Goal: Check status: Check status

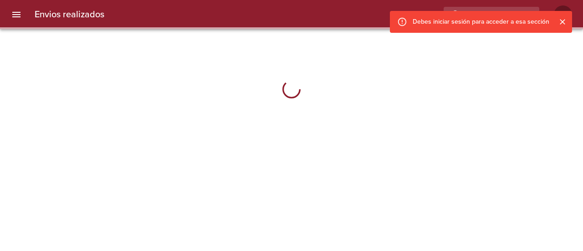
click at [558, 19] on icon "Cerrar" at bounding box center [562, 21] width 9 height 9
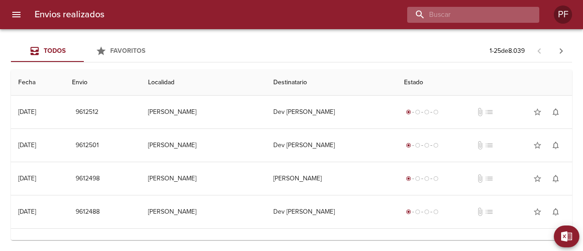
click at [480, 13] on input "buscar" at bounding box center [465, 15] width 117 height 16
paste input "[PERSON_NAME]"
type input "[PERSON_NAME]"
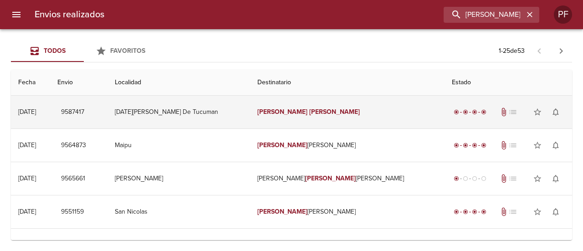
click at [317, 120] on td "[PERSON_NAME]" at bounding box center [347, 112] width 195 height 33
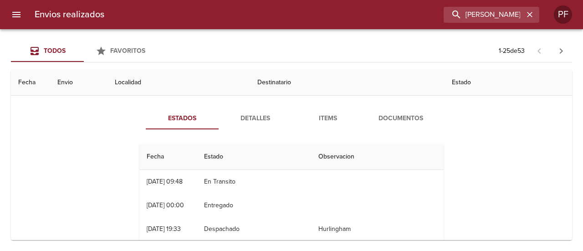
scroll to position [46, 0]
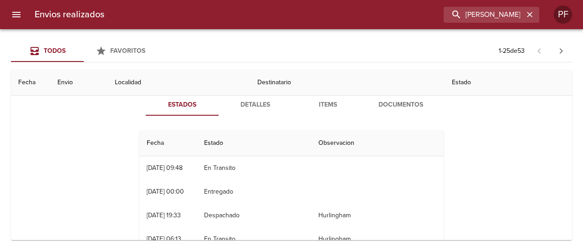
click at [260, 101] on span "Detalles" at bounding box center [255, 104] width 62 height 11
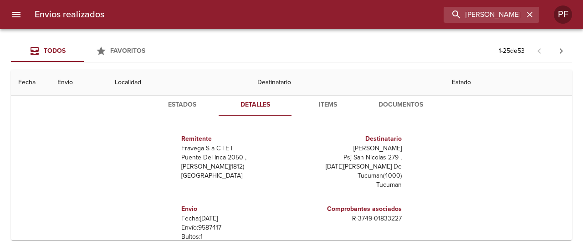
click at [342, 101] on span "Items" at bounding box center [328, 104] width 62 height 11
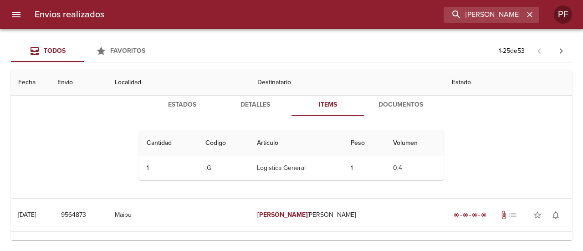
click at [395, 100] on span "Documentos" at bounding box center [401, 104] width 62 height 11
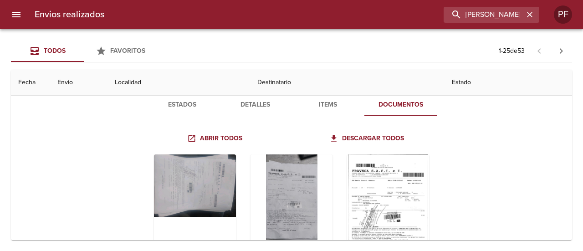
click at [182, 97] on button "Estados" at bounding box center [182, 105] width 73 height 22
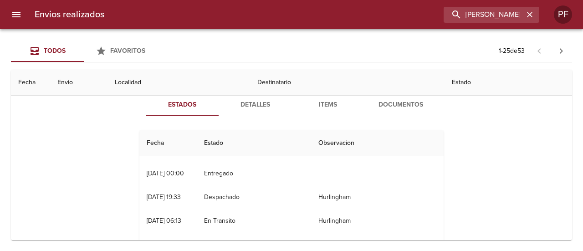
scroll to position [0, 0]
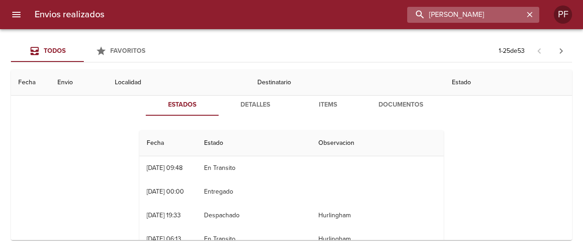
click at [489, 13] on input "[PERSON_NAME]" at bounding box center [465, 15] width 117 height 16
paste input "[PERSON_NAME]"
type input "[PERSON_NAME]"
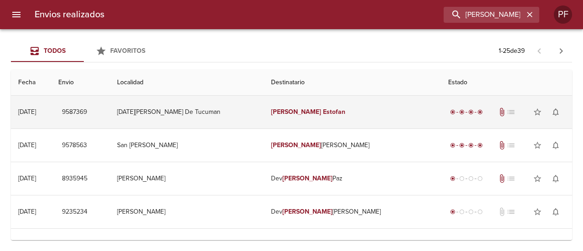
click at [239, 107] on td "[DATE][PERSON_NAME] De Tucuman" at bounding box center [187, 112] width 154 height 33
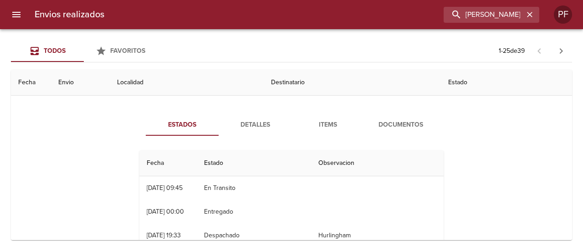
scroll to position [46, 0]
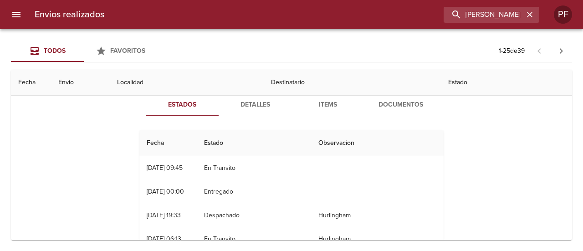
click at [376, 103] on span "Documentos" at bounding box center [401, 104] width 62 height 11
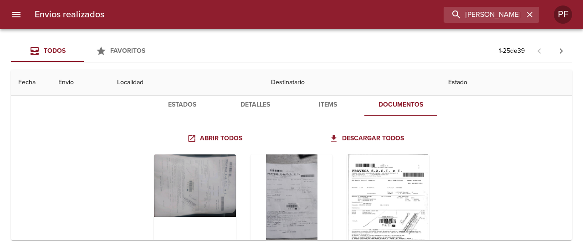
click at [176, 101] on span "Estados" at bounding box center [182, 104] width 62 height 11
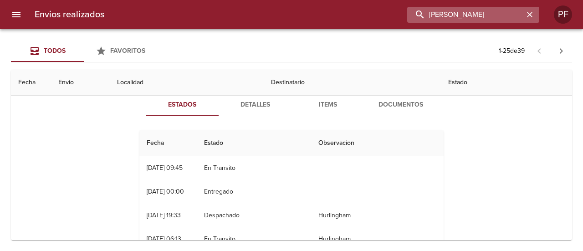
click at [504, 13] on input "[PERSON_NAME]" at bounding box center [465, 15] width 117 height 16
paste input "[PERSON_NAME]"
type input "[PERSON_NAME]"
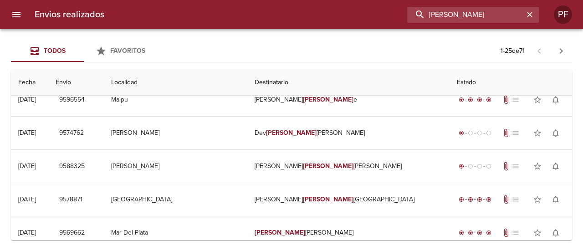
scroll to position [0, 0]
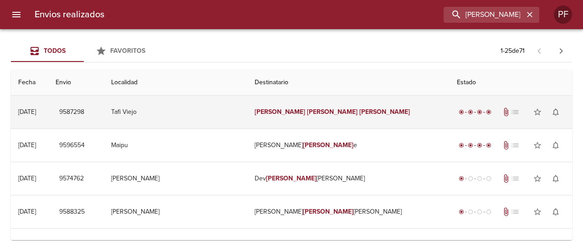
click at [297, 115] on td "[PERSON_NAME]" at bounding box center [348, 112] width 202 height 33
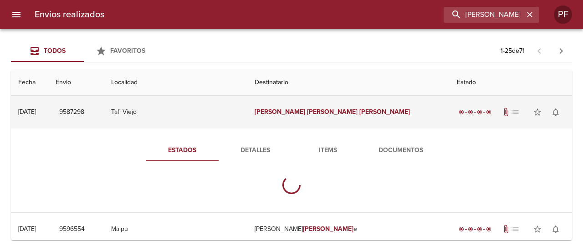
scroll to position [46, 0]
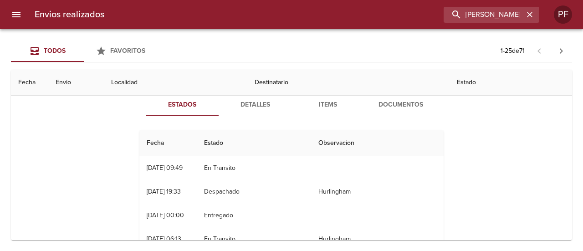
click at [384, 106] on span "Documentos" at bounding box center [401, 104] width 62 height 11
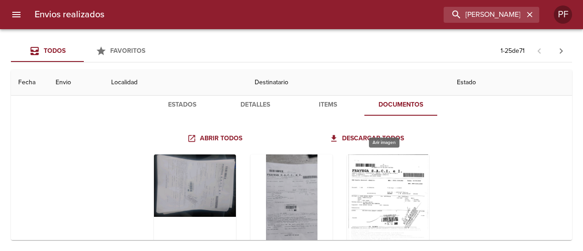
click at [411, 184] on div "Tabla de envíos del cliente" at bounding box center [388, 211] width 82 height 114
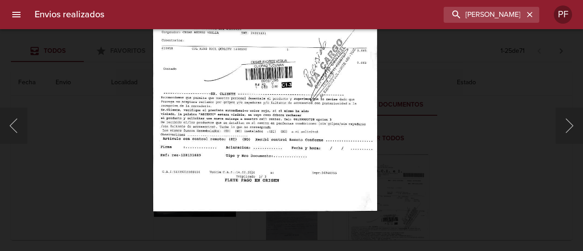
click at [276, 79] on img "Lightbox" at bounding box center [265, 51] width 225 height 322
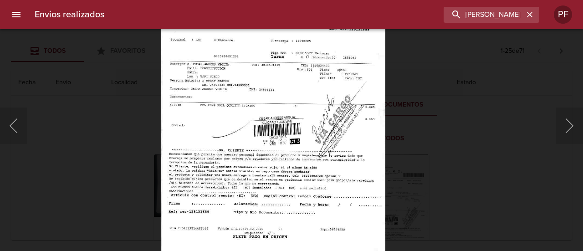
click at [250, 142] on img "Lightbox" at bounding box center [273, 107] width 225 height 322
click at [10, 123] on button "Anterior" at bounding box center [13, 125] width 27 height 36
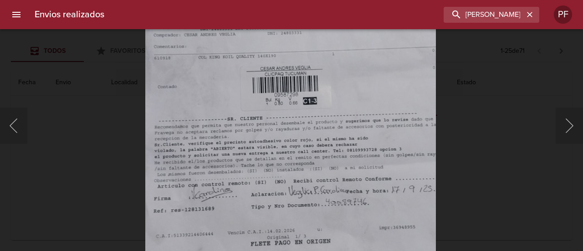
click at [334, 79] on img "Lightbox" at bounding box center [290, 108] width 291 height 646
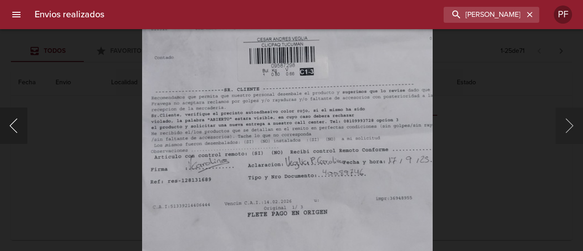
click at [17, 130] on button "Anterior" at bounding box center [13, 125] width 27 height 36
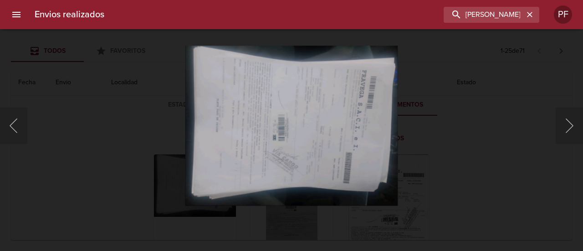
click at [121, 105] on div "Lightbox" at bounding box center [291, 125] width 583 height 251
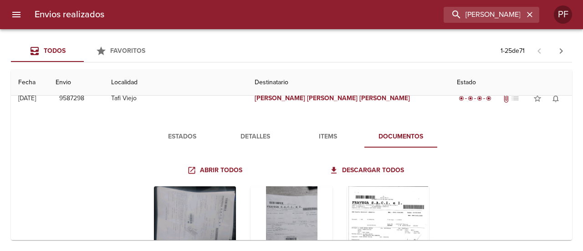
scroll to position [0, 0]
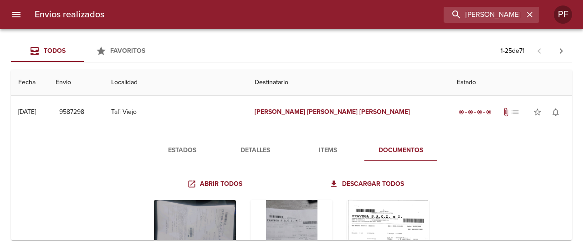
click at [253, 143] on button "Detalles" at bounding box center [255, 150] width 73 height 22
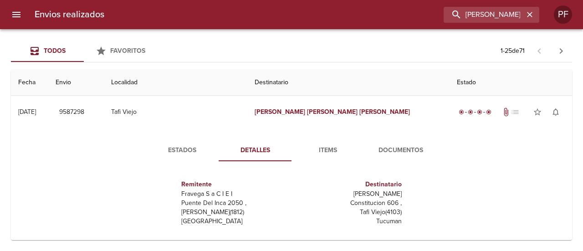
click at [181, 152] on span "Estados" at bounding box center [182, 150] width 62 height 11
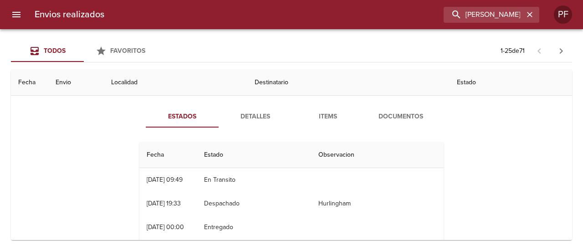
scroll to position [46, 0]
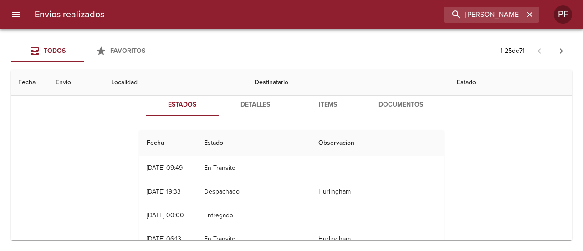
click at [25, 160] on div "Estados Detalles Items Documentos Fecha Estado Observacion 19/09 [DATE] 09:49 E…" at bounding box center [291, 199] width 546 height 233
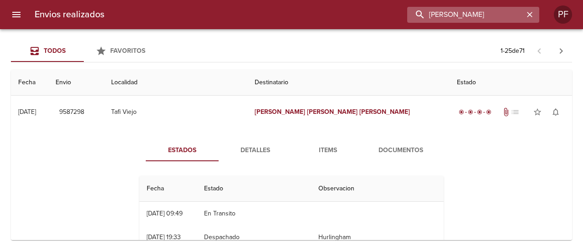
click at [504, 19] on input "[PERSON_NAME]" at bounding box center [465, 15] width 117 height 16
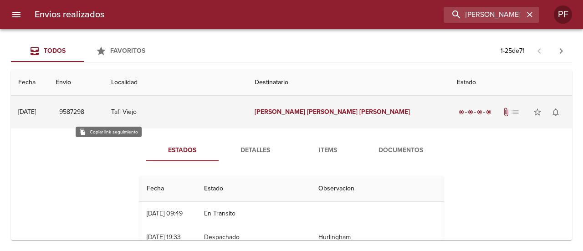
click at [84, 111] on span "9587298" at bounding box center [71, 112] width 25 height 11
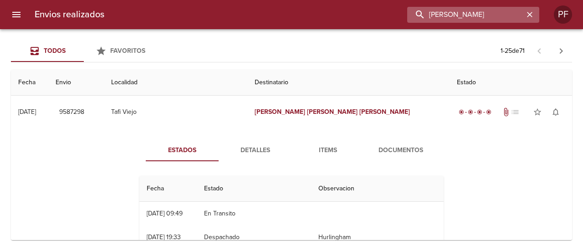
click at [480, 10] on input "[PERSON_NAME]" at bounding box center [465, 15] width 117 height 16
click at [481, 10] on input "[PERSON_NAME]" at bounding box center [465, 15] width 117 height 16
paste input "[PERSON_NAME]"
type input "[PERSON_NAME]"
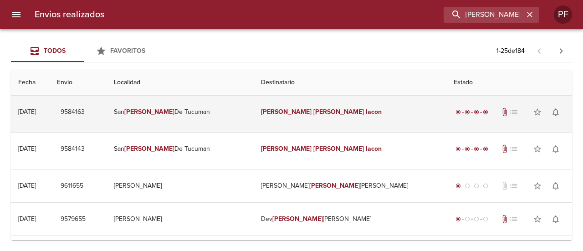
click at [313, 112] on em "[PERSON_NAME]" at bounding box center [338, 112] width 51 height 8
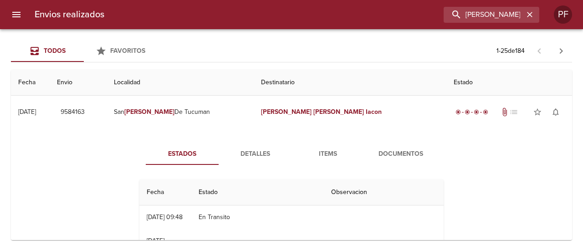
click at [403, 148] on button "Documentos" at bounding box center [400, 154] width 73 height 22
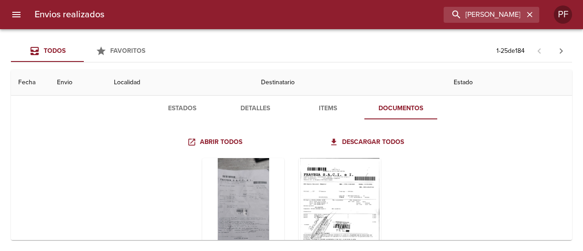
scroll to position [91, 0]
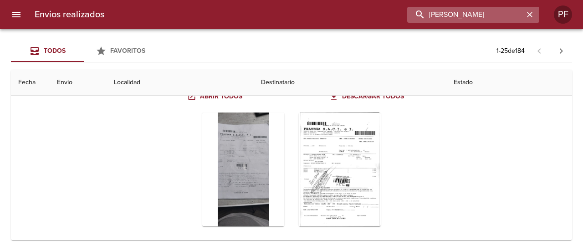
click at [502, 12] on input "[PERSON_NAME]" at bounding box center [465, 15] width 117 height 16
paste input "[PERSON_NAME]"
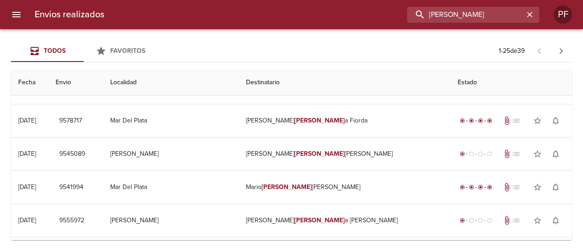
scroll to position [0, 0]
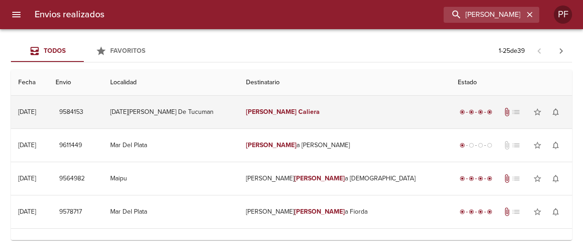
click at [362, 116] on td "[PERSON_NAME]" at bounding box center [345, 112] width 212 height 33
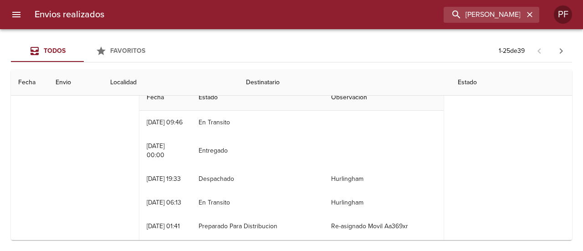
scroll to position [46, 0]
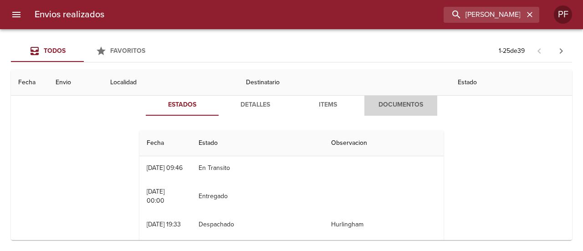
click at [403, 111] on button "Documentos" at bounding box center [400, 105] width 73 height 22
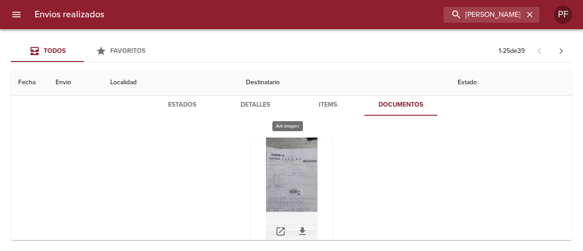
click at [279, 183] on div "Tabla de envíos del cliente" at bounding box center [291, 195] width 82 height 114
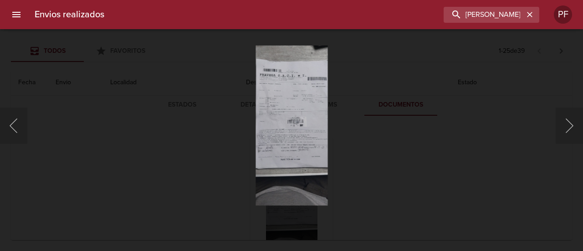
click at [154, 169] on div "Lightbox" at bounding box center [291, 125] width 583 height 251
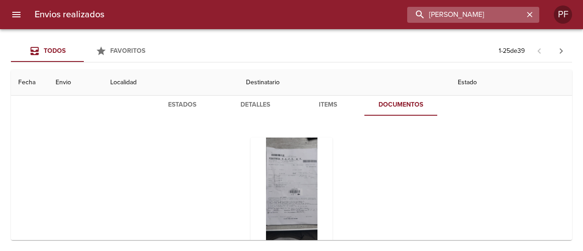
click at [486, 15] on input "[PERSON_NAME]" at bounding box center [465, 15] width 117 height 16
paste input "[PERSON_NAME]"
type input "[PERSON_NAME]"
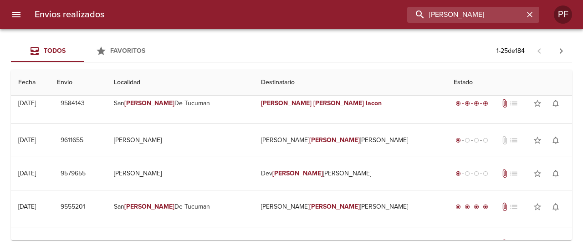
scroll to position [0, 0]
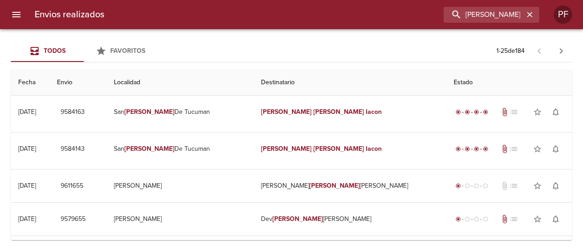
click at [332, 166] on td "Localidad de destino : [DATE][GEOGRAPHIC_DATA][PERSON_NAME]" at bounding box center [291, 167] width 561 height 4
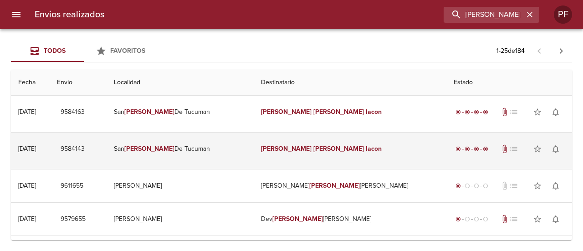
click at [335, 155] on td "[PERSON_NAME]" at bounding box center [350, 149] width 192 height 33
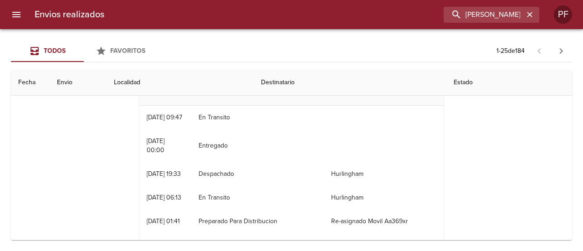
scroll to position [91, 0]
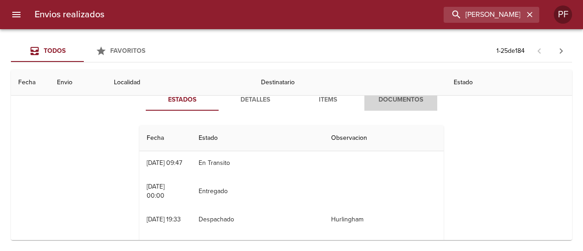
click at [401, 100] on span "Documentos" at bounding box center [401, 99] width 62 height 11
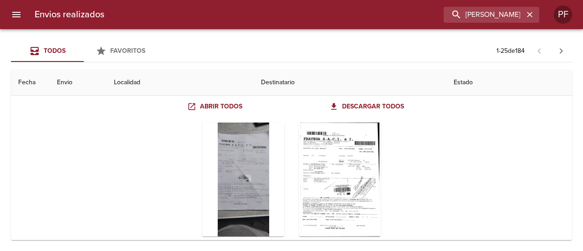
scroll to position [137, 0]
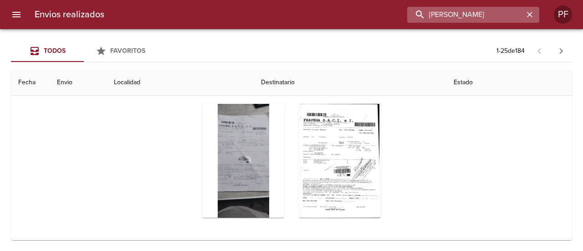
click at [475, 18] on input "[PERSON_NAME]" at bounding box center [465, 15] width 117 height 16
paste input "[PERSON_NAME] PACHEC"
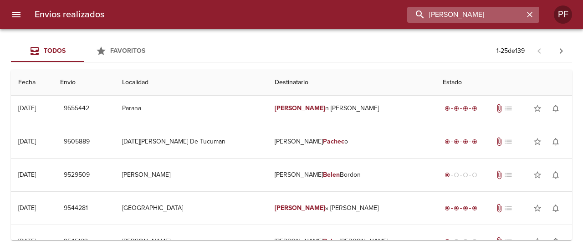
scroll to position [0, 0]
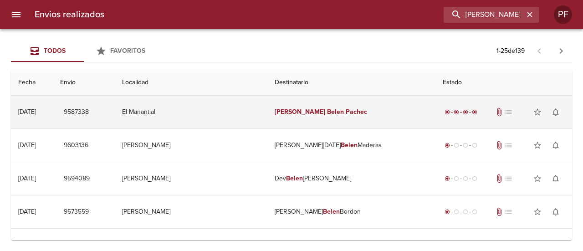
click at [350, 118] on td "[PERSON_NAME] Pachec" at bounding box center [351, 112] width 168 height 33
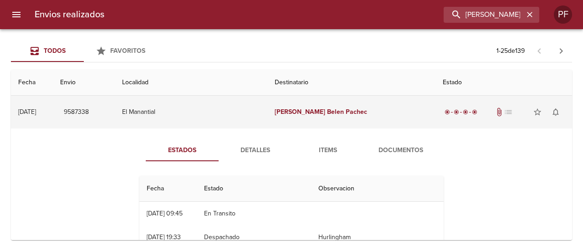
scroll to position [46, 0]
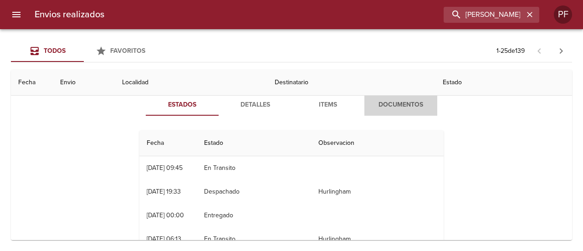
click at [378, 107] on span "Documentos" at bounding box center [401, 104] width 62 height 11
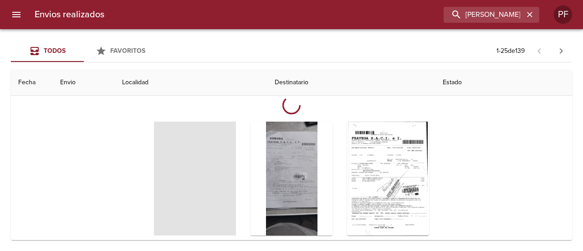
scroll to position [91, 0]
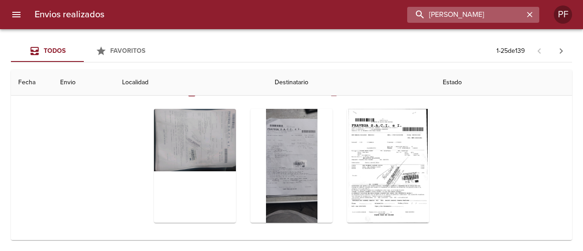
click at [482, 12] on input "[PERSON_NAME]" at bounding box center [465, 15] width 117 height 16
paste input "[PERSON_NAME]"
type input "[PERSON_NAME]"
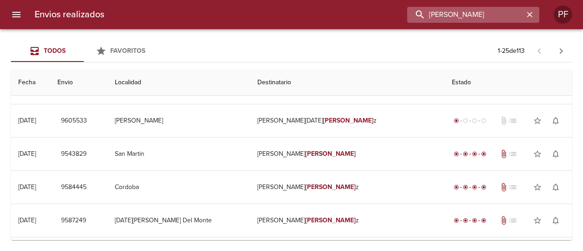
scroll to position [0, 0]
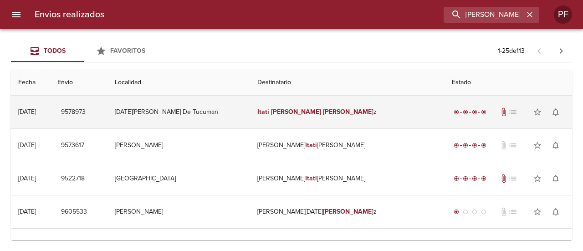
click at [316, 104] on td "Itati [PERSON_NAME] z" at bounding box center [347, 112] width 195 height 33
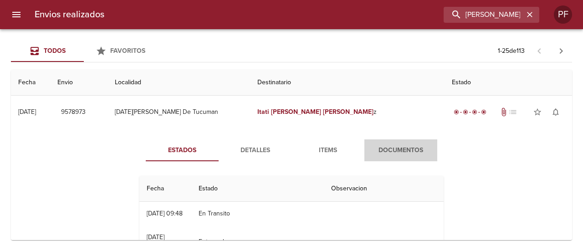
click at [395, 149] on span "Documentos" at bounding box center [401, 150] width 62 height 11
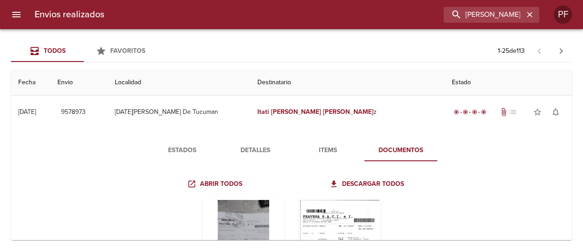
scroll to position [46, 0]
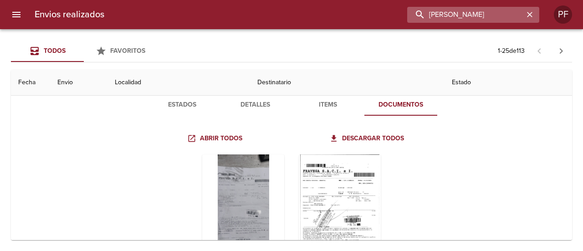
click at [490, 10] on input "[PERSON_NAME]" at bounding box center [465, 15] width 117 height 16
paste input "[PERSON_NAME]"
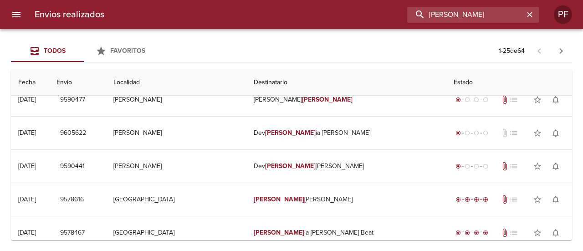
scroll to position [0, 0]
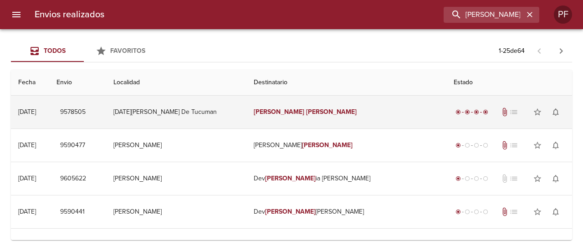
click at [332, 121] on td "[PERSON_NAME]" at bounding box center [345, 112] width 199 height 33
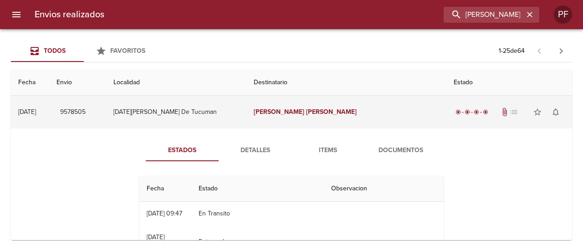
scroll to position [46, 0]
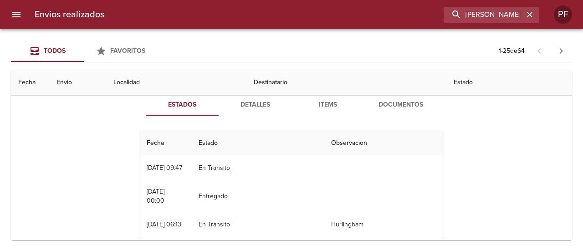
click at [398, 102] on span "Documentos" at bounding box center [401, 104] width 62 height 11
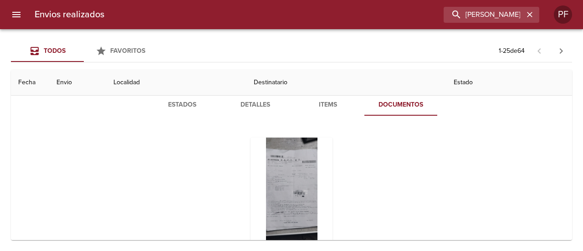
scroll to position [91, 0]
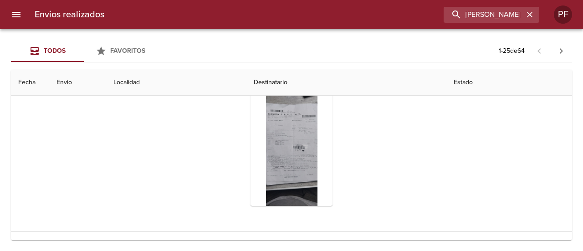
click at [304, 135] on div "Tabla de envíos del cliente" at bounding box center [291, 149] width 82 height 114
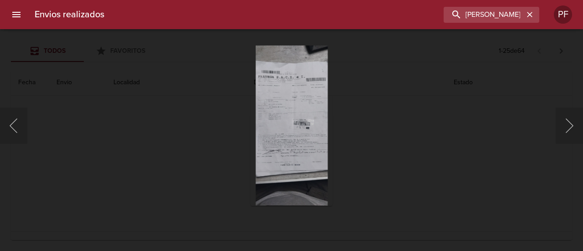
click at [148, 152] on div "Lightbox" at bounding box center [291, 125] width 583 height 251
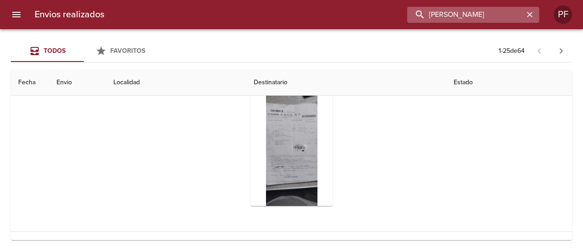
click at [475, 14] on input "[PERSON_NAME]" at bounding box center [465, 15] width 117 height 16
paste input "ALERIA DEL [PERSON_NAME] GO"
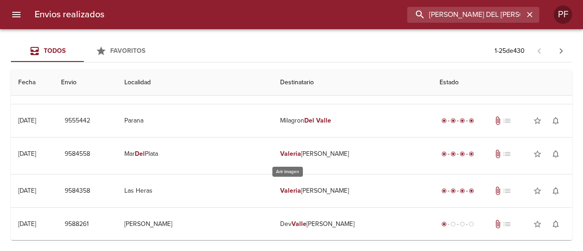
scroll to position [0, 0]
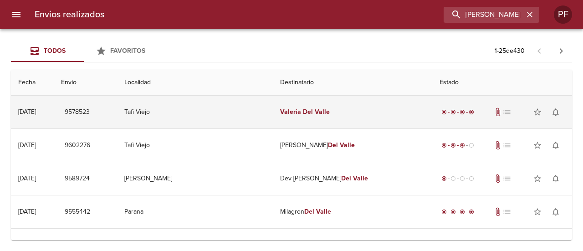
click at [381, 114] on td "[PERSON_NAME] Del [PERSON_NAME]" at bounding box center [353, 112] width 160 height 33
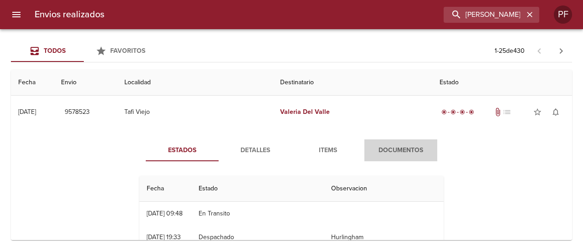
click at [403, 148] on span "Documentos" at bounding box center [401, 150] width 62 height 11
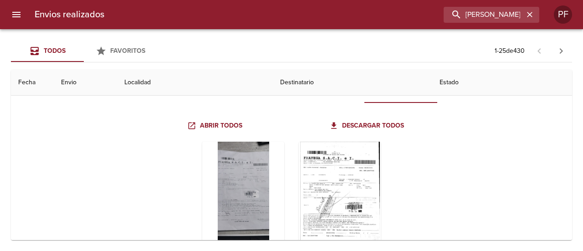
scroll to position [46, 0]
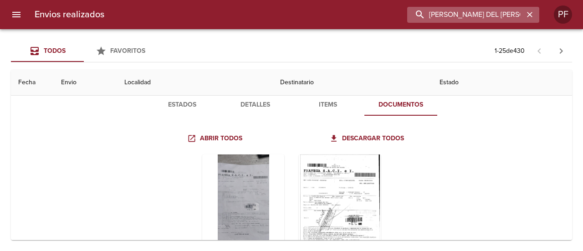
click at [480, 9] on input "[PERSON_NAME] DEL [PERSON_NAME] GO" at bounding box center [465, 15] width 117 height 16
paste input "[PERSON_NAME]"
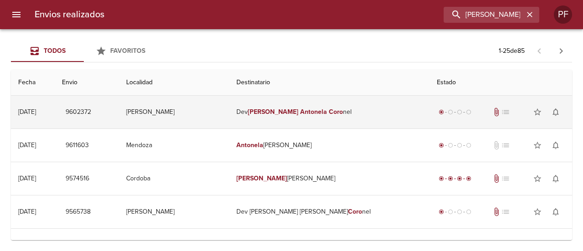
scroll to position [0, 0]
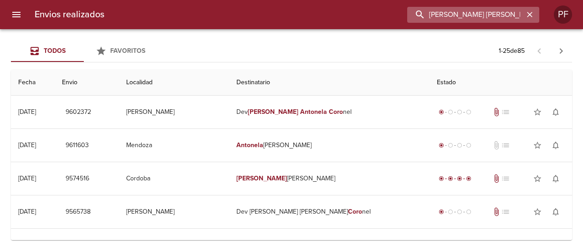
click at [472, 14] on input "[PERSON_NAME] [PERSON_NAME]" at bounding box center [465, 15] width 117 height 16
paste input "[PERSON_NAME] DAB"
type input "[PERSON_NAME]"
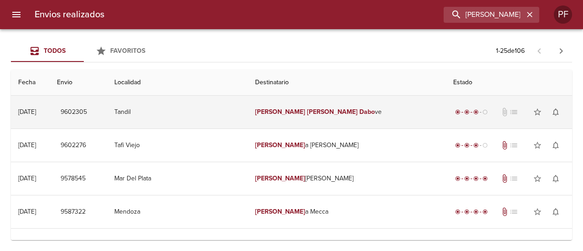
click at [363, 117] on td "[PERSON_NAME] ve" at bounding box center [347, 112] width 199 height 33
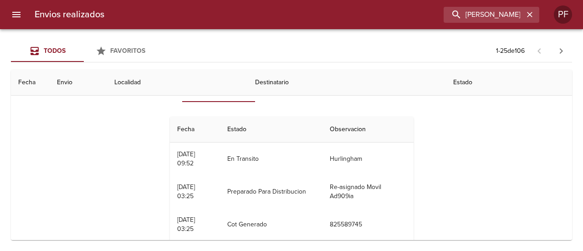
scroll to position [46, 0]
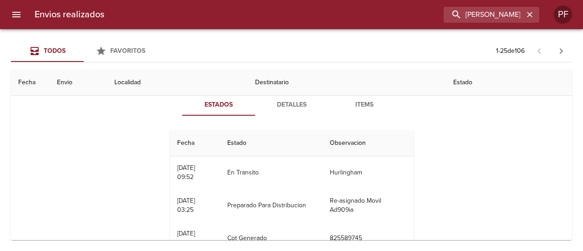
click at [297, 107] on span "Detalles" at bounding box center [291, 104] width 62 height 11
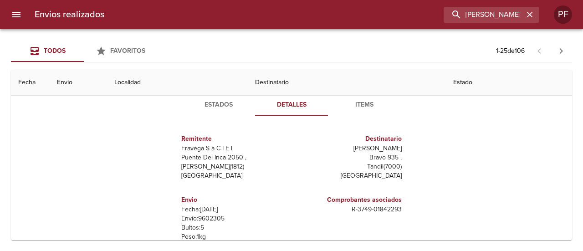
click at [344, 105] on span "Items" at bounding box center [364, 104] width 62 height 11
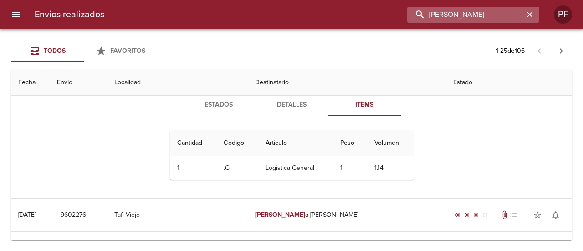
click at [480, 15] on input "[PERSON_NAME]" at bounding box center [465, 15] width 117 height 16
paste input "[PERSON_NAME]"
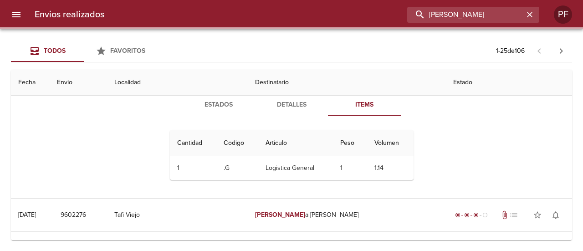
scroll to position [0, 0]
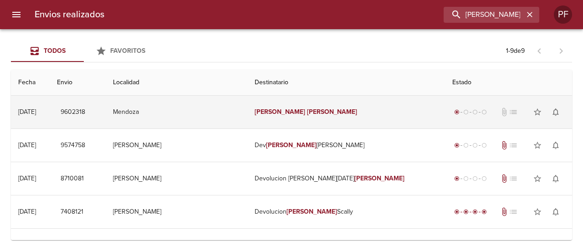
click at [310, 109] on em "[PERSON_NAME]" at bounding box center [332, 112] width 51 height 8
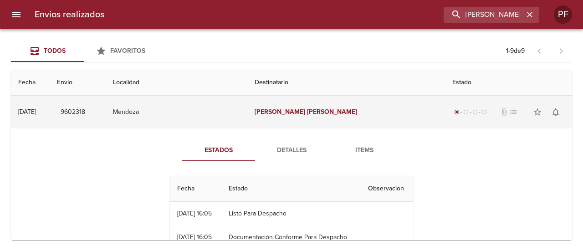
click at [297, 113] on em "[PERSON_NAME]" at bounding box center [280, 112] width 51 height 8
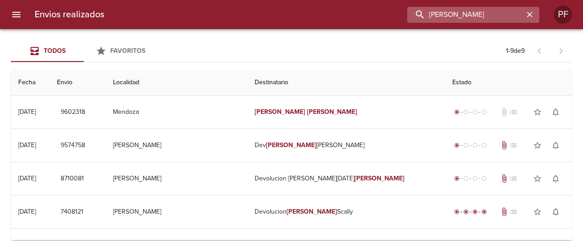
click at [467, 16] on input "[PERSON_NAME]" at bounding box center [465, 15] width 117 height 16
paste input "[PERSON_NAME]"
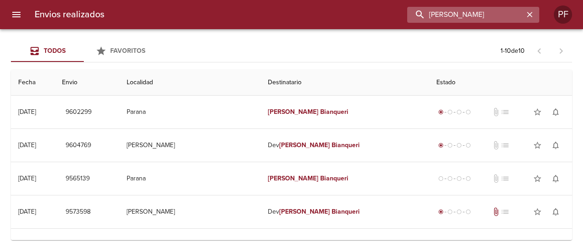
click at [468, 16] on input "[PERSON_NAME]" at bounding box center [465, 15] width 117 height 16
paste input "[PERSON_NAME]"
type input "[PERSON_NAME]"
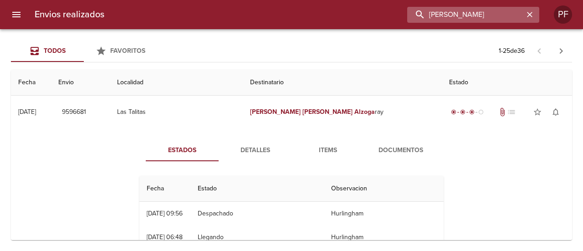
click at [477, 21] on input "[PERSON_NAME]" at bounding box center [465, 15] width 117 height 16
paste input "EVELYN RUIZ"
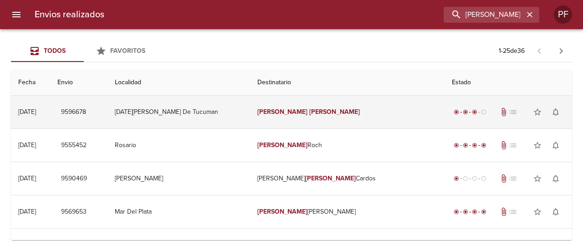
click at [297, 120] on td "Evelyn Ruiz" at bounding box center [347, 112] width 195 height 33
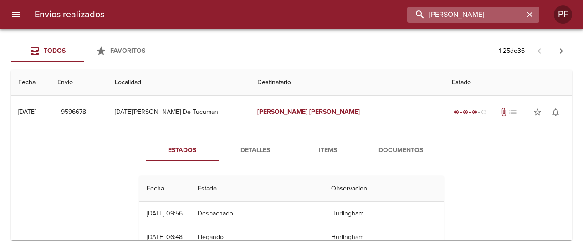
click at [483, 10] on input "EVELYN RUIZ" at bounding box center [465, 15] width 117 height 16
paste input "GRACIELA ROJAS"
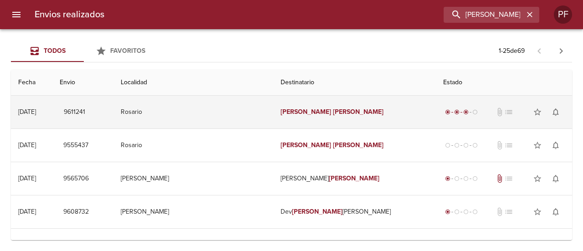
click at [336, 120] on td "Graciela Rojas" at bounding box center [354, 112] width 163 height 33
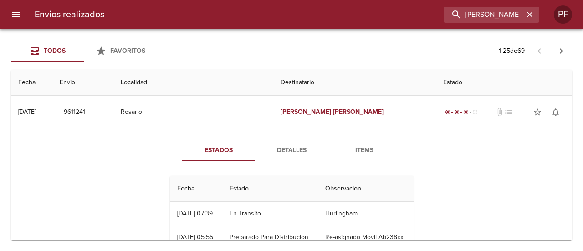
click at [483, 25] on div "Envios realizados GRACIELA ROJAS PF" at bounding box center [291, 14] width 583 height 29
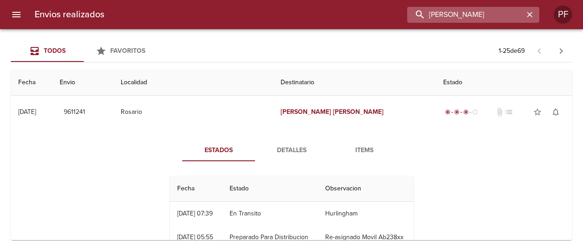
click at [485, 19] on input "GRACIELA ROJAS" at bounding box center [465, 15] width 117 height 16
paste input "CAMILA DECIMA"
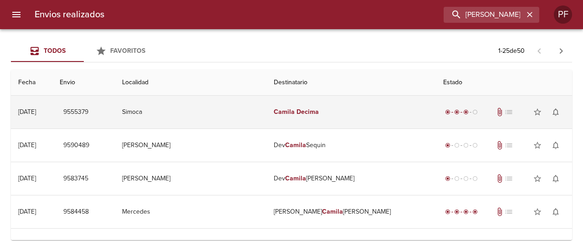
click at [339, 122] on td "Camila Decima" at bounding box center [351, 112] width 170 height 33
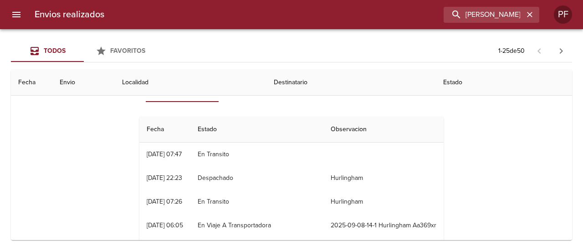
scroll to position [46, 0]
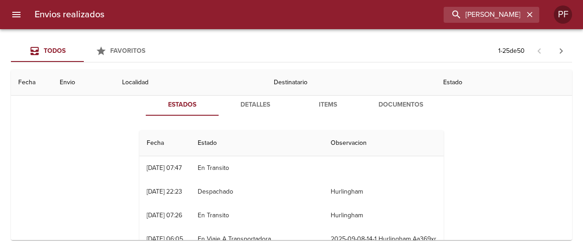
click at [265, 106] on span "Detalles" at bounding box center [255, 104] width 62 height 11
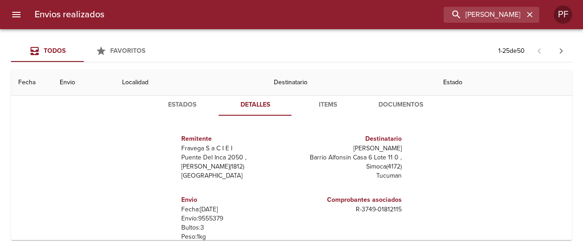
click at [390, 101] on span "Documentos" at bounding box center [401, 104] width 62 height 11
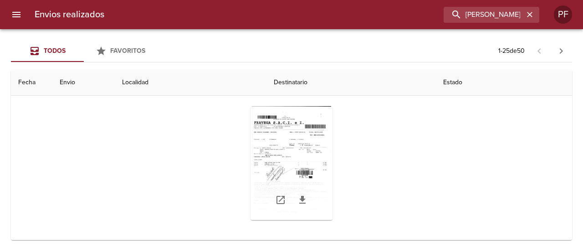
scroll to position [91, 0]
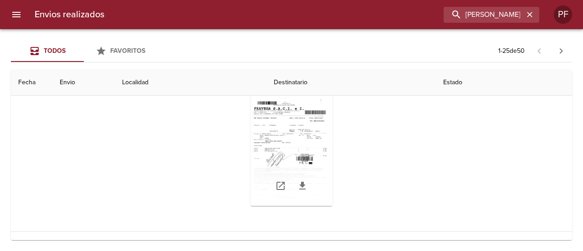
click at [300, 167] on div "Tabla de envíos del cliente" at bounding box center [291, 186] width 82 height 40
click at [297, 157] on div "Tabla de envíos del cliente" at bounding box center [291, 149] width 82 height 114
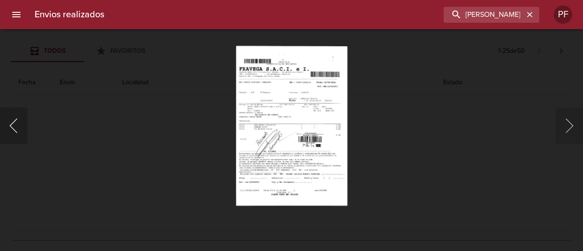
click at [12, 132] on button "Anterior" at bounding box center [13, 125] width 27 height 36
click at [87, 136] on div "Lightbox" at bounding box center [291, 125] width 583 height 251
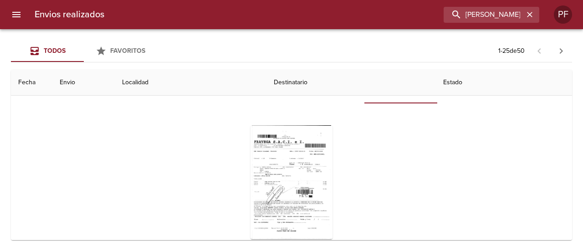
scroll to position [46, 0]
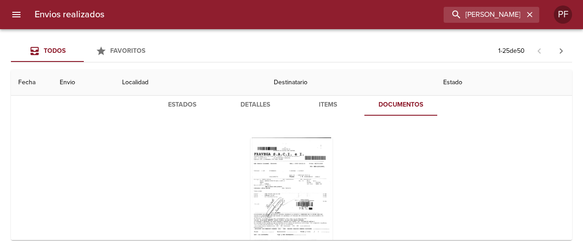
click at [195, 112] on button "Estados" at bounding box center [182, 105] width 73 height 22
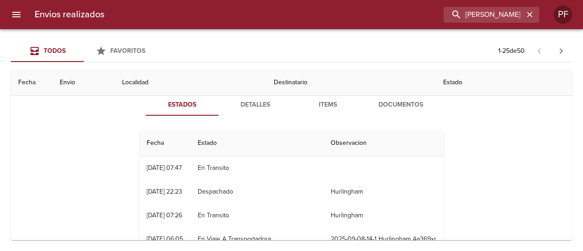
click at [257, 100] on span "Detalles" at bounding box center [255, 104] width 62 height 11
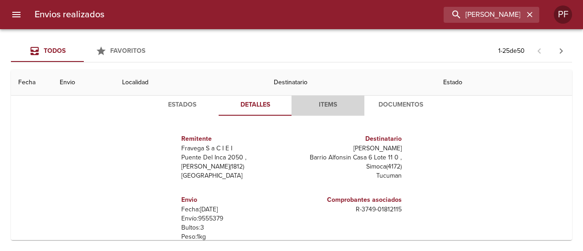
click at [319, 102] on span "Items" at bounding box center [328, 104] width 62 height 11
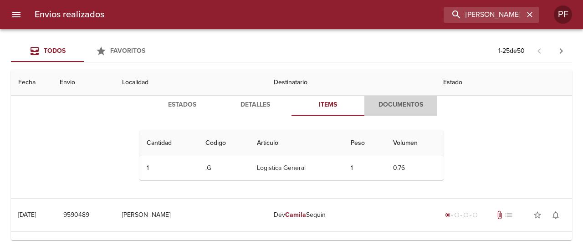
click at [374, 102] on span "Documentos" at bounding box center [401, 104] width 62 height 11
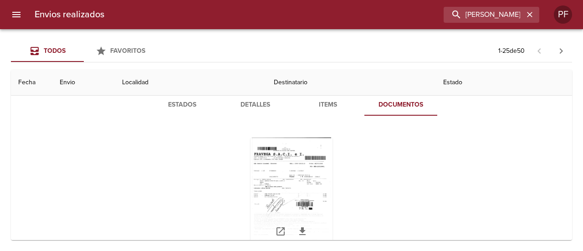
click at [305, 168] on div "Tabla de envíos del cliente" at bounding box center [291, 195] width 82 height 114
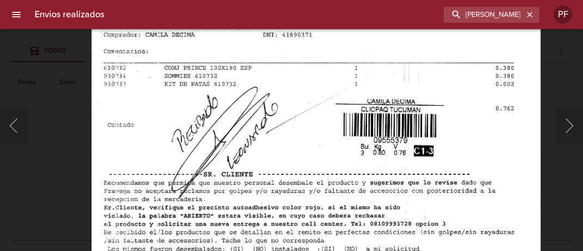
click at [303, 87] on img "Lightbox" at bounding box center [315, 71] width 449 height 646
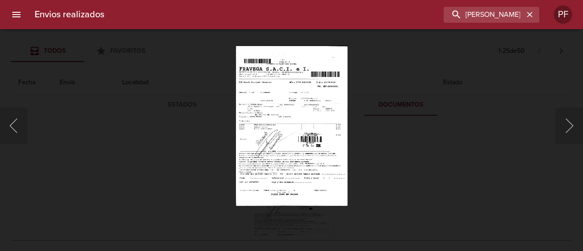
click at [199, 165] on div "Lightbox" at bounding box center [291, 125] width 583 height 251
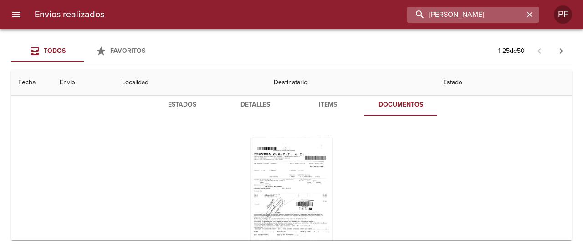
click at [490, 15] on input "CAMILA DECIMA" at bounding box center [465, 15] width 117 height 16
paste input "SHEILA SALIM"
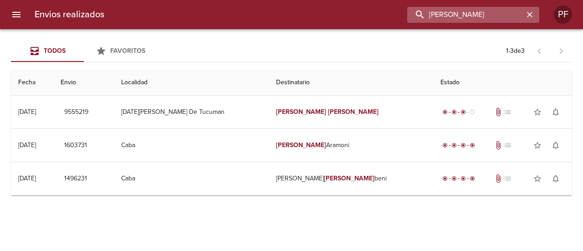
scroll to position [0, 0]
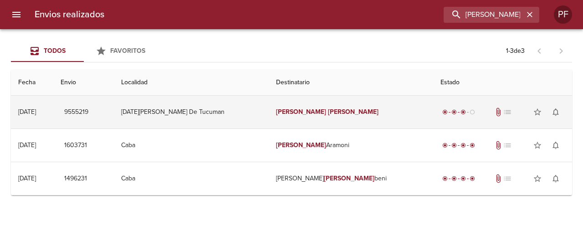
click at [373, 112] on td "Sheila Salim" at bounding box center [351, 112] width 165 height 33
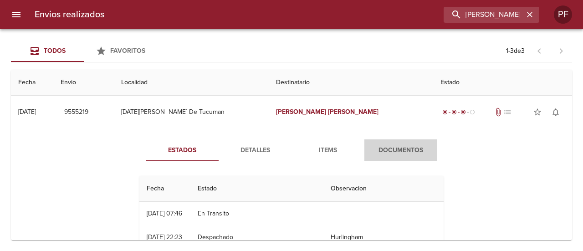
click at [393, 147] on span "Documentos" at bounding box center [401, 150] width 62 height 11
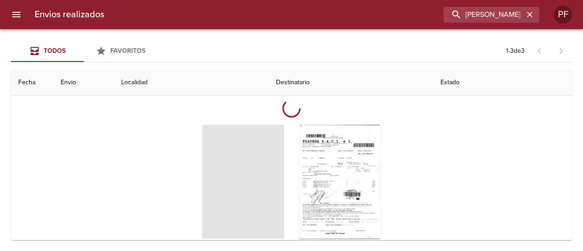
scroll to position [91, 0]
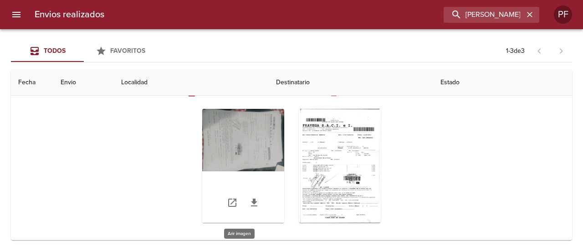
click at [247, 130] on div "Tabla de envíos del cliente" at bounding box center [243, 166] width 82 height 114
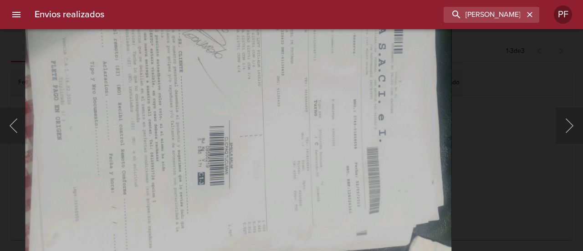
click at [206, 95] on img "Lightbox" at bounding box center [238, 110] width 427 height 322
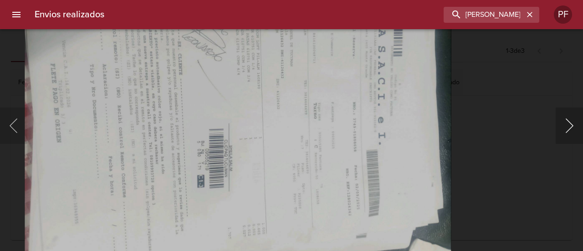
click at [568, 118] on button "Siguiente" at bounding box center [569, 125] width 27 height 36
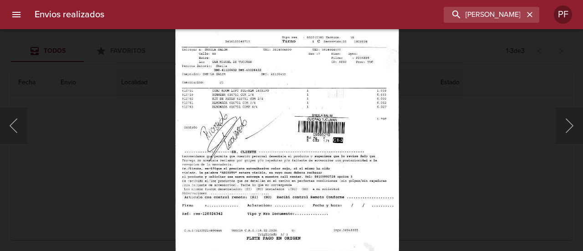
click at [432, 125] on div "Lightbox" at bounding box center [291, 125] width 583 height 251
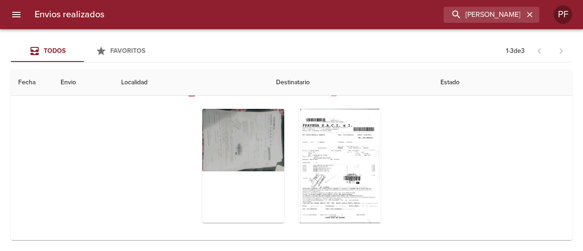
click at [465, 4] on div "Envios realizados SHEILA SALIM PF" at bounding box center [291, 14] width 583 height 29
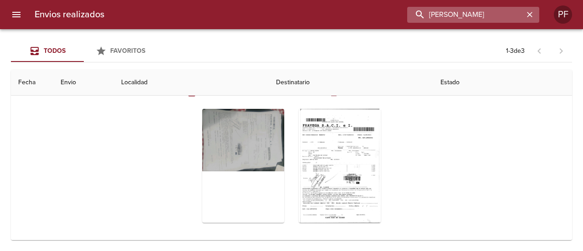
click at [470, 12] on input "SHEILA SALIM" at bounding box center [465, 15] width 117 height 16
paste input "JAZMIN ROMALDI MESSI"
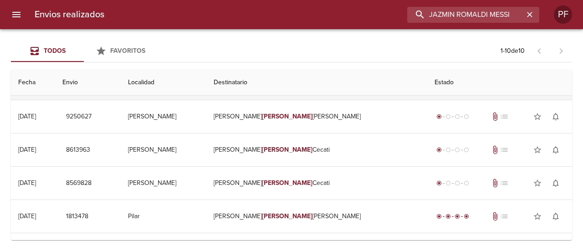
scroll to position [0, 0]
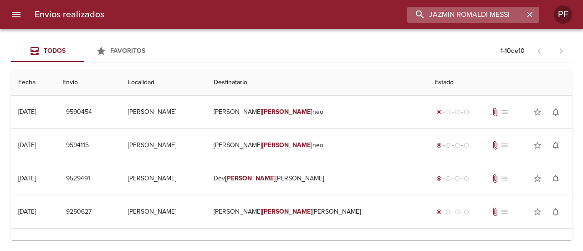
click at [458, 13] on input "JAZMIN ROMALDI MESSI" at bounding box center [465, 15] width 117 height 16
paste input "9542075"
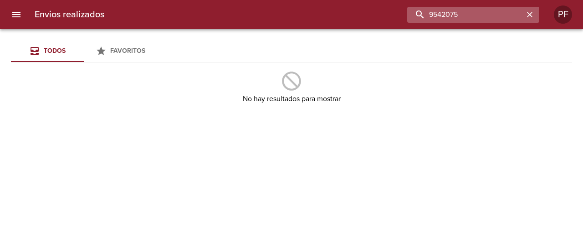
click at [464, 10] on input "9542075" at bounding box center [465, 15] width 117 height 16
paste input "GUSTAVO ALEJANDRO P"
type input "GUSTAVO ALEJANDRO P"
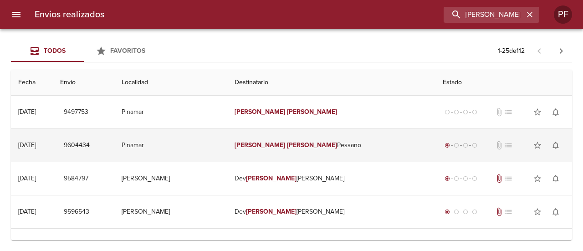
click at [227, 145] on td "Pinamar" at bounding box center [170, 145] width 113 height 33
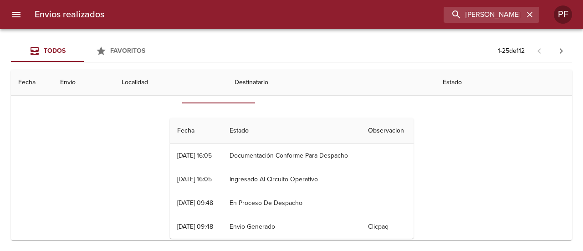
scroll to position [46, 0]
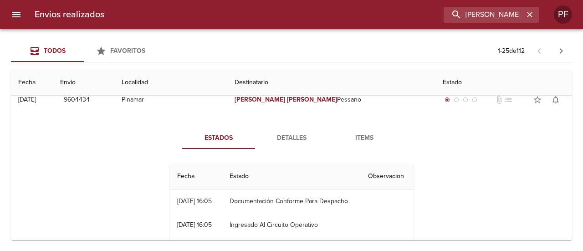
click at [289, 135] on span "Detalles" at bounding box center [291, 138] width 62 height 11
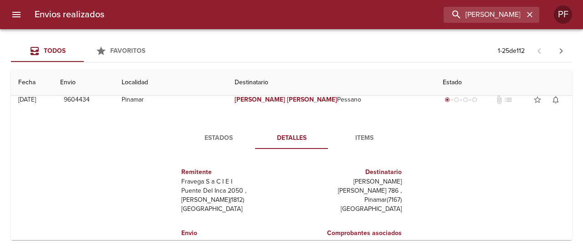
click at [353, 134] on span "Items" at bounding box center [364, 138] width 62 height 11
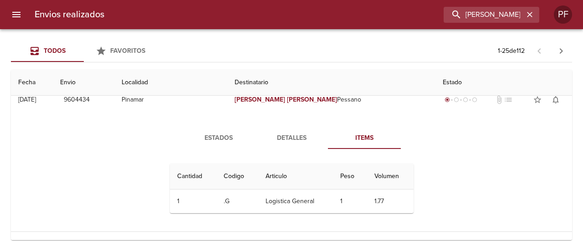
click at [211, 142] on span "Estados" at bounding box center [219, 138] width 62 height 11
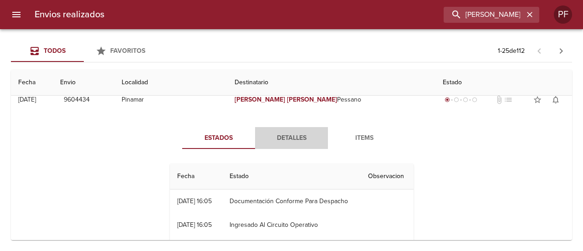
click at [286, 138] on span "Detalles" at bounding box center [291, 138] width 62 height 11
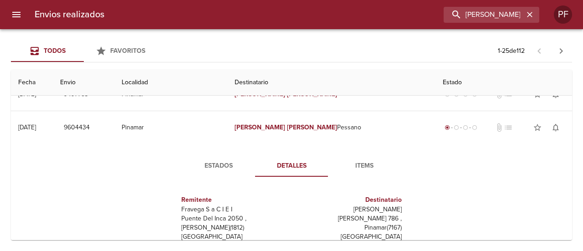
scroll to position [0, 0]
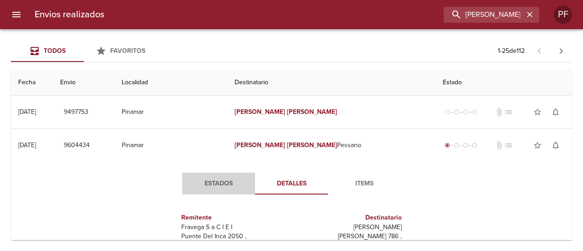
click at [218, 183] on span "Estados" at bounding box center [219, 183] width 62 height 11
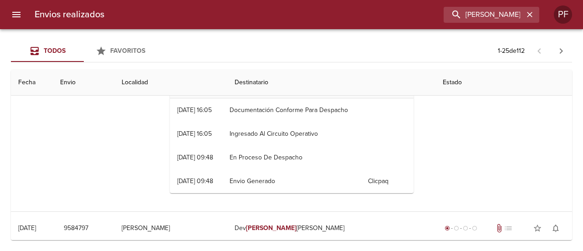
scroll to position [91, 0]
